Goal: Task Accomplishment & Management: Manage account settings

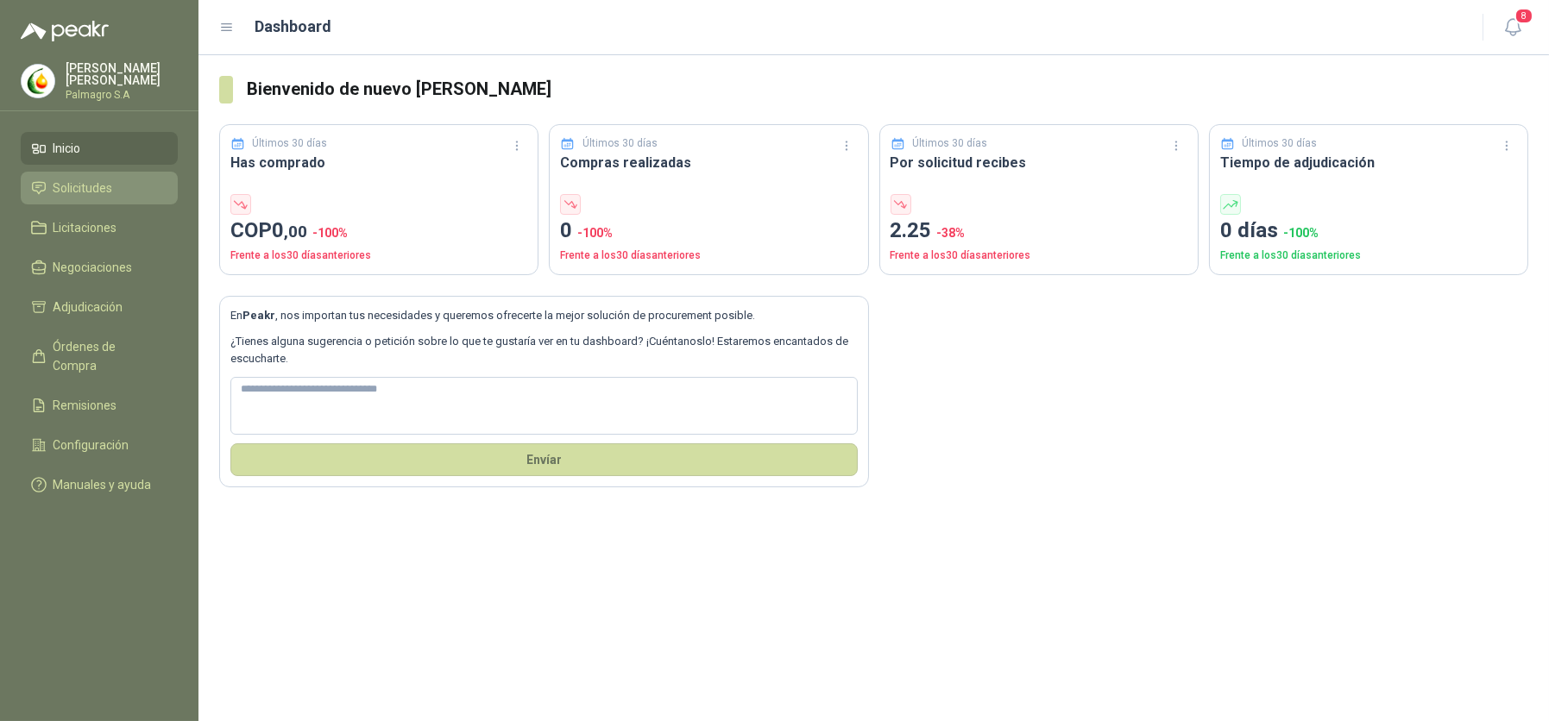
click at [67, 172] on link "Solicitudes" at bounding box center [99, 188] width 157 height 33
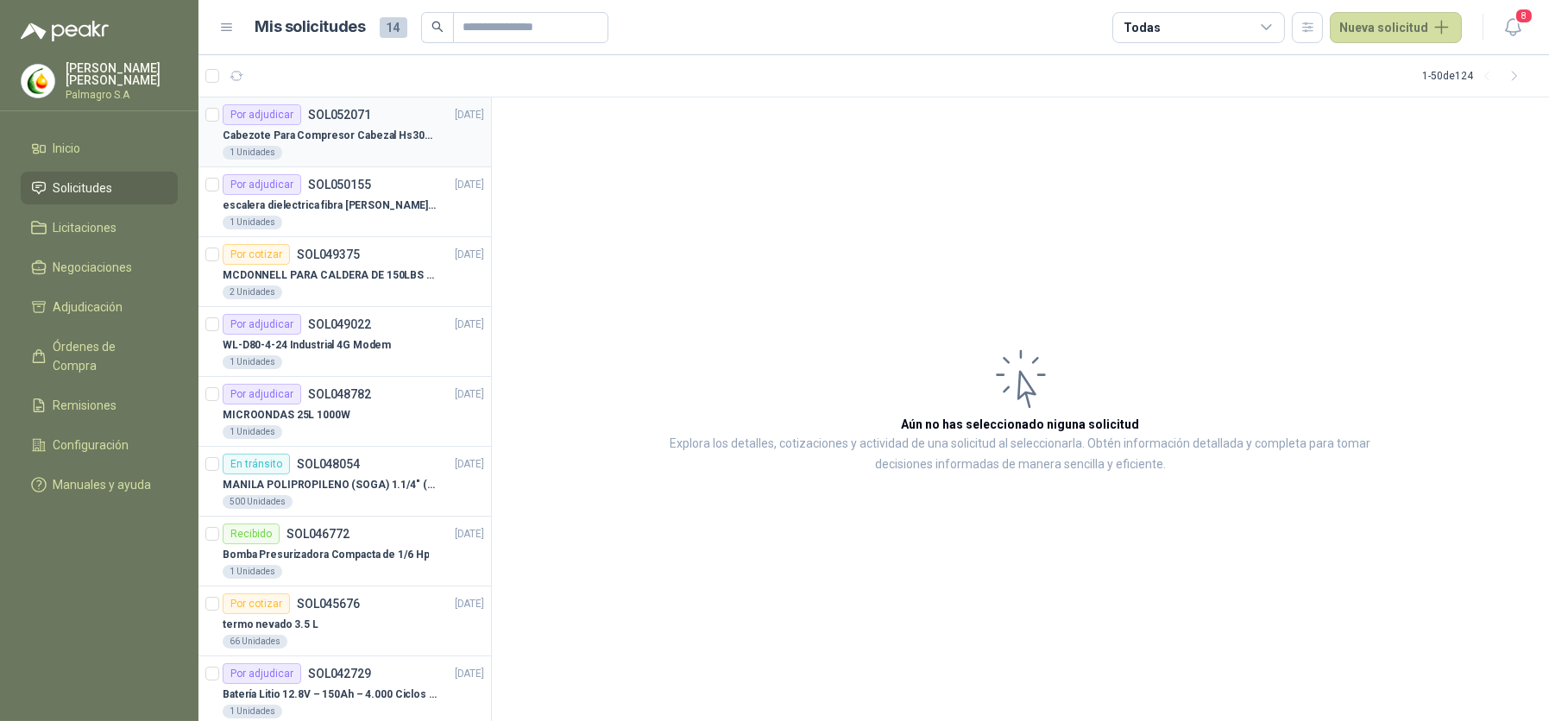
click at [327, 140] on p "Cabezote Para Compresor Cabezal Hs3065a Nuevo Marca 3hp" at bounding box center [330, 136] width 215 height 16
